Goal: Book appointment/travel/reservation

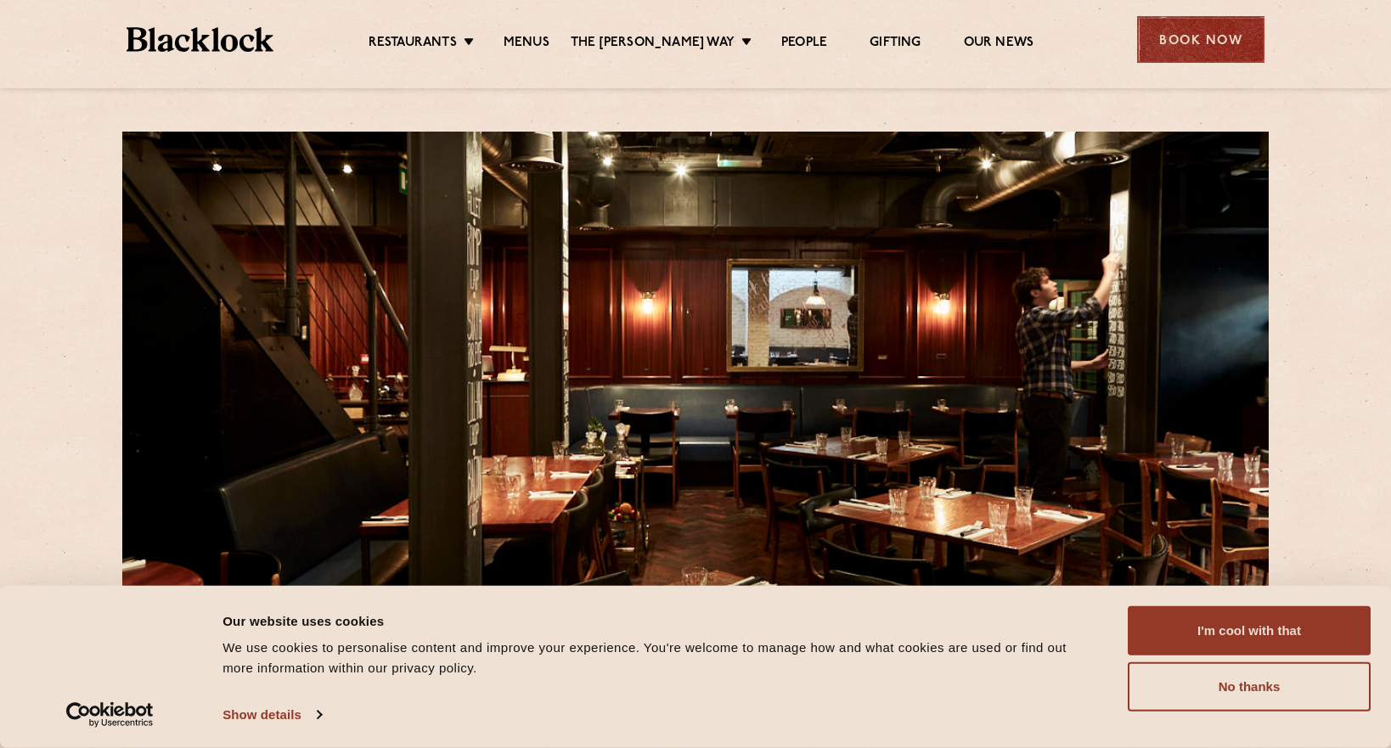
click at [1203, 38] on div "Book Now" at bounding box center [1200, 39] width 127 height 47
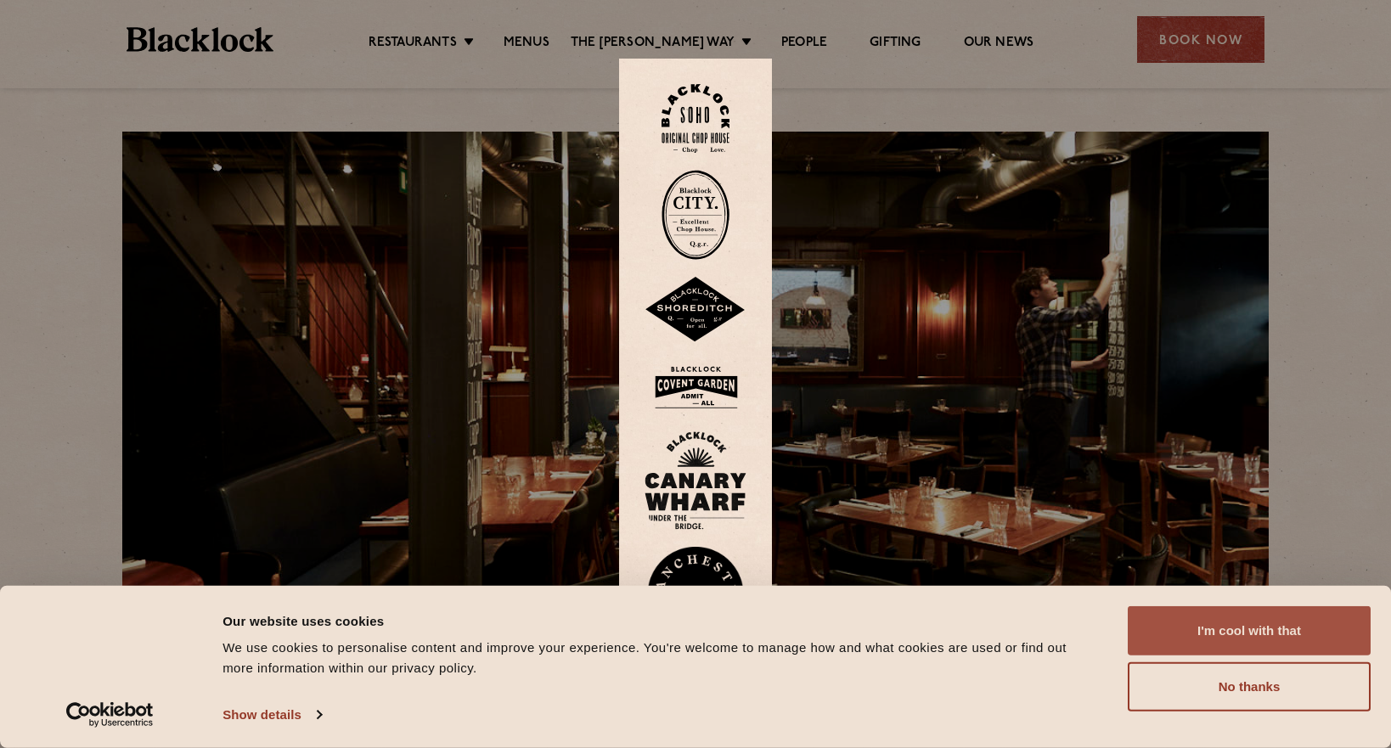
click at [1265, 614] on button "I'm cool with that" at bounding box center [1249, 630] width 243 height 49
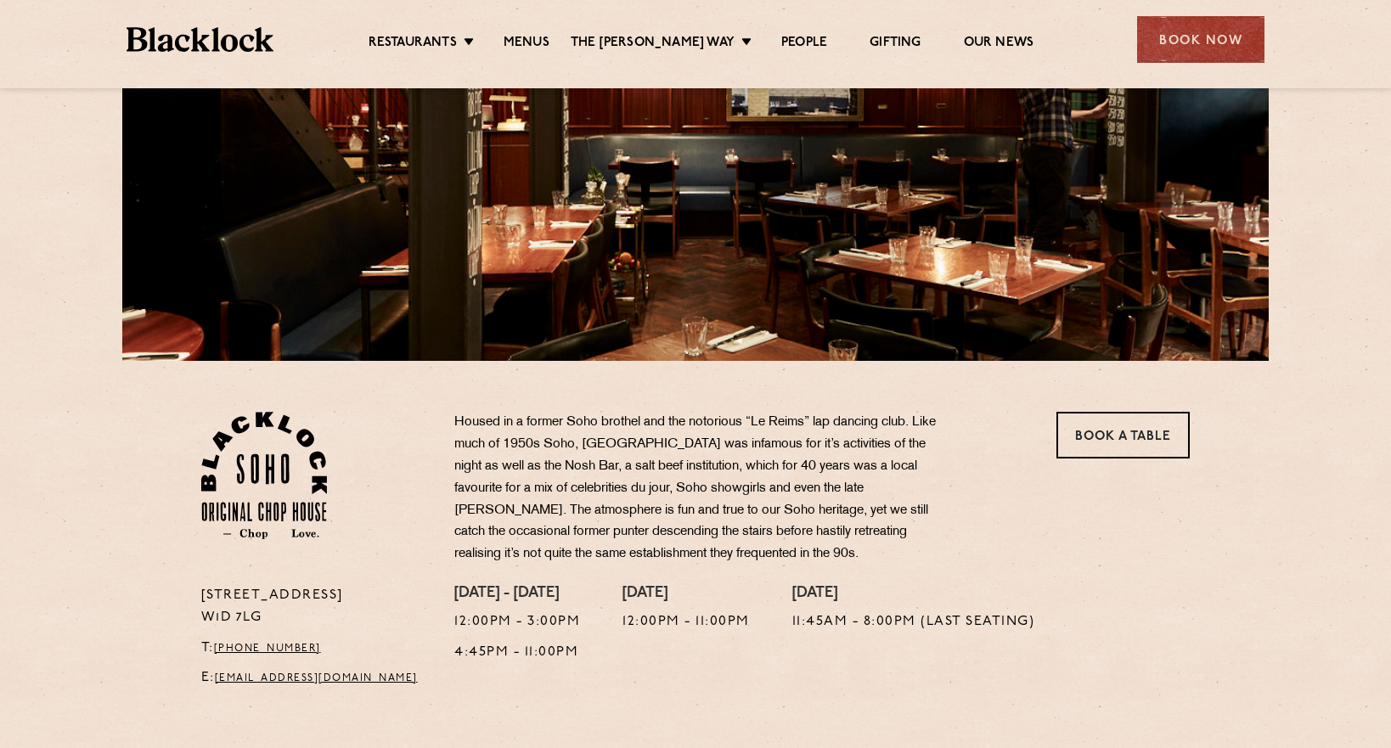
scroll to position [260, 0]
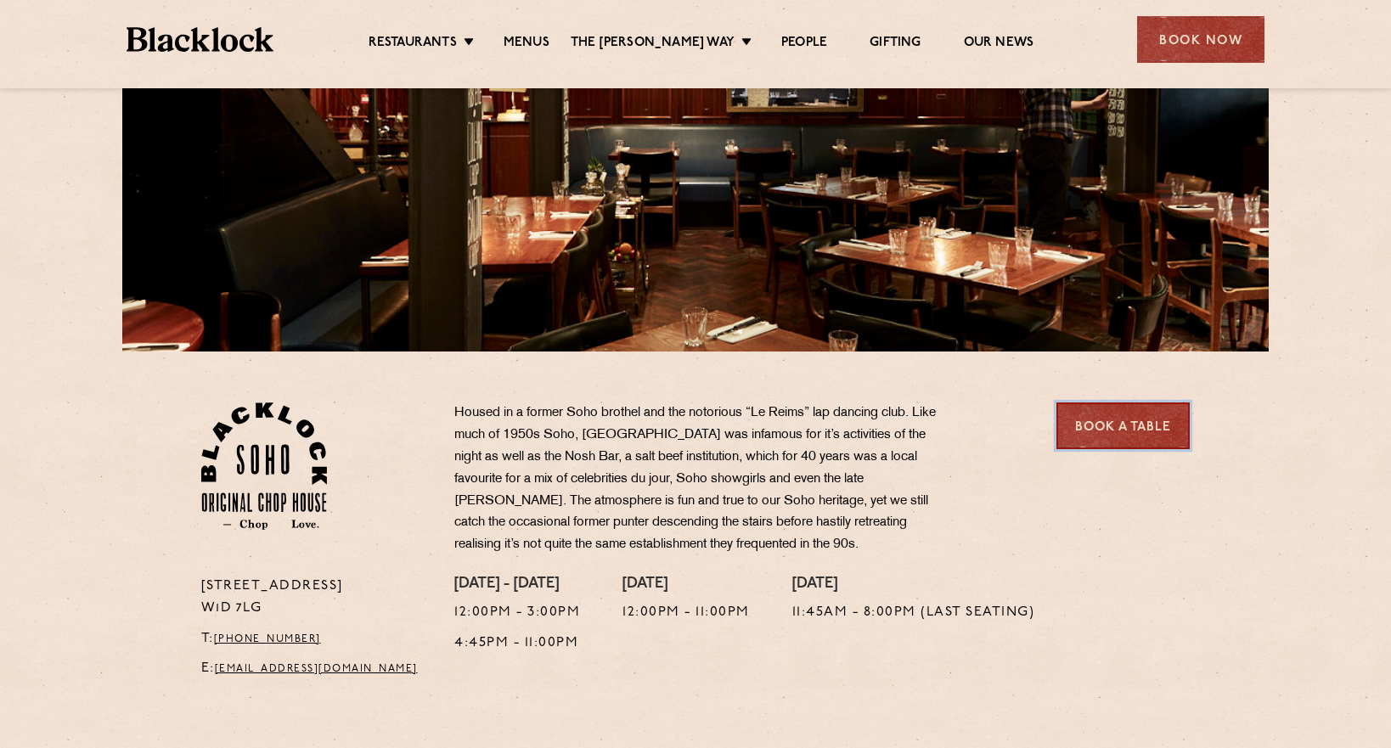
click at [1116, 425] on link "Book a Table" at bounding box center [1122, 425] width 133 height 47
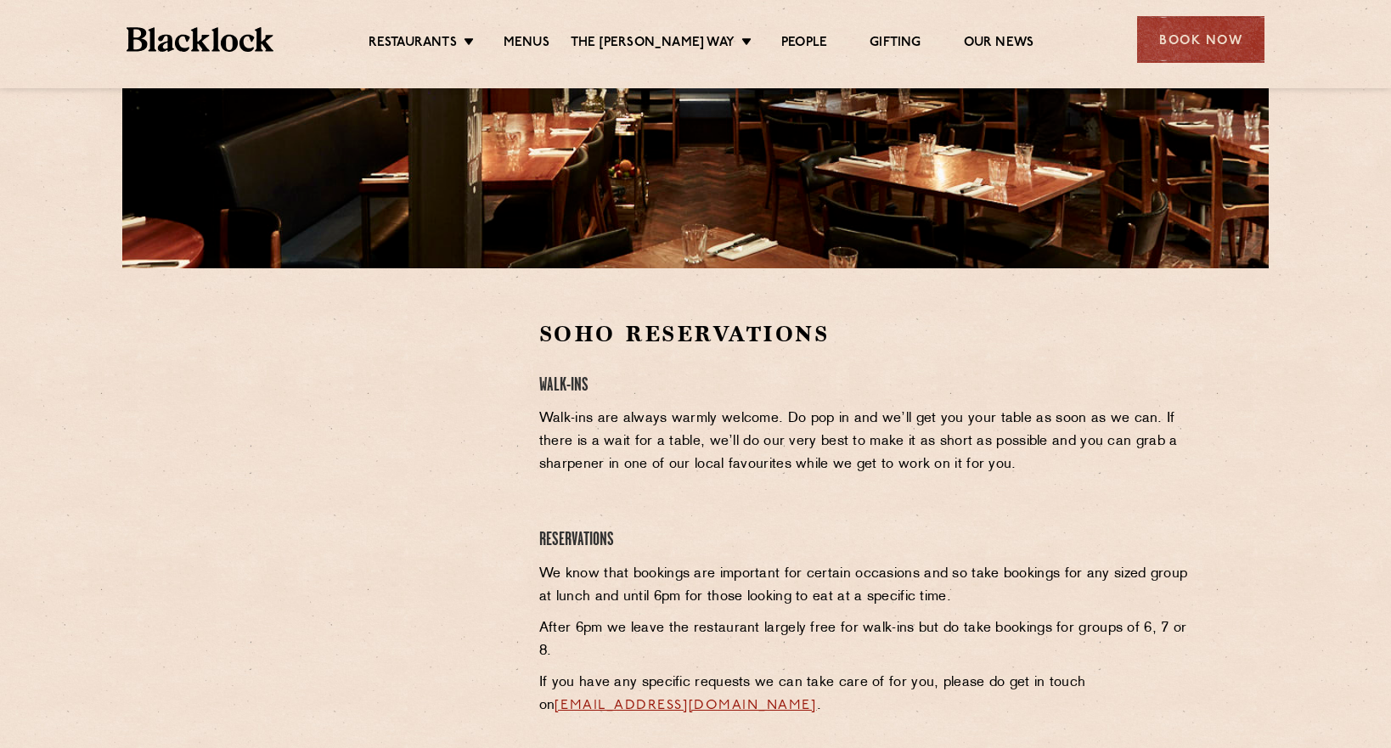
scroll to position [345, 0]
